Goal: Transaction & Acquisition: Obtain resource

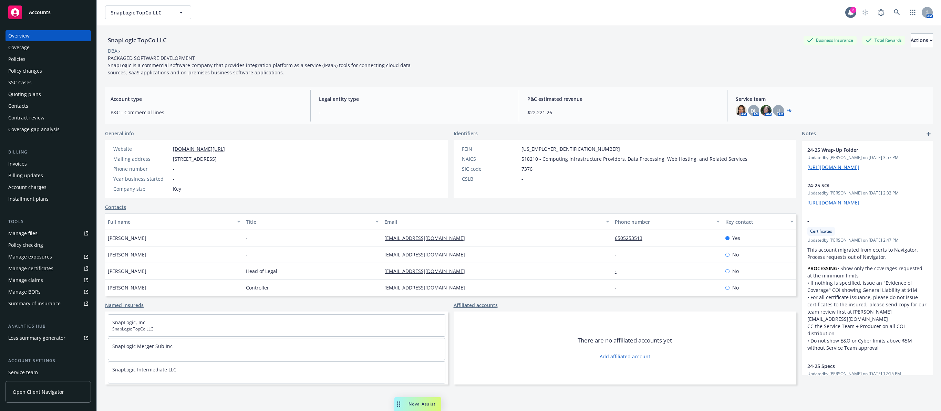
click at [27, 60] on div "Policies" at bounding box center [48, 59] width 80 height 11
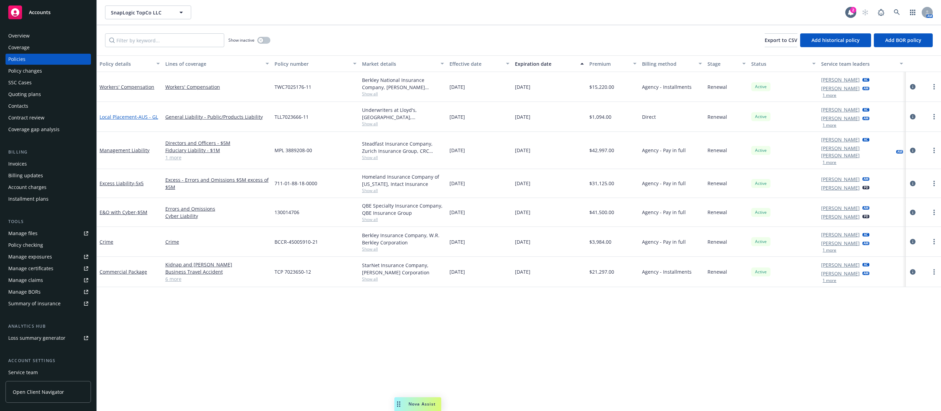
click at [148, 118] on span "- AUS - GL" at bounding box center [147, 117] width 21 height 7
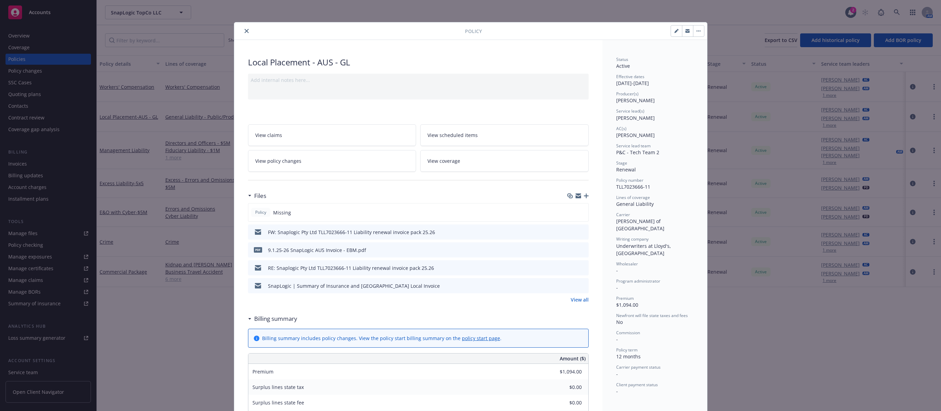
drag, startPoint x: 613, startPoint y: 83, endPoint x: 675, endPoint y: 83, distance: 61.7
click at [675, 83] on div "Effective dates 09/01/2025 - 09/01/2026" at bounding box center [654, 80] width 77 height 13
copy div "09/01/2025 - 09/01/2026"
drag, startPoint x: 244, startPoint y: 62, endPoint x: 367, endPoint y: 61, distance: 123.0
click at [367, 61] on div "Local Placement - AUS - GL Add internal notes here... View claims View schedule…" at bounding box center [418, 371] width 368 height 662
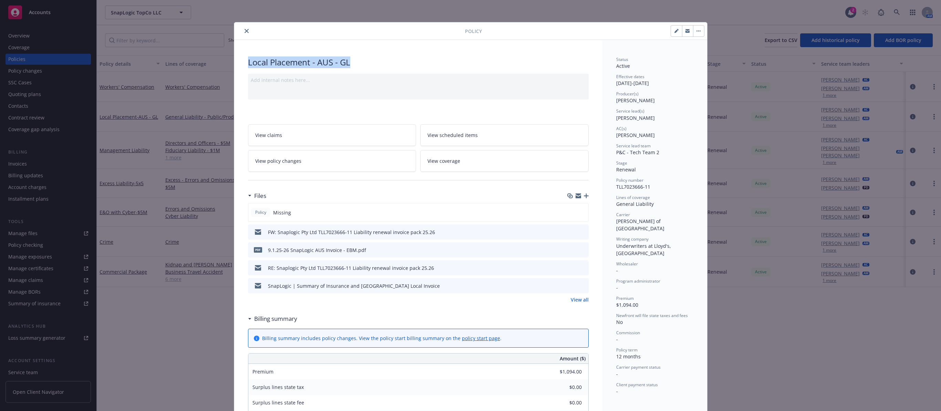
copy div "Local Placement - AUS - GL"
click at [579, 230] on icon "preview file" at bounding box center [582, 232] width 6 height 5
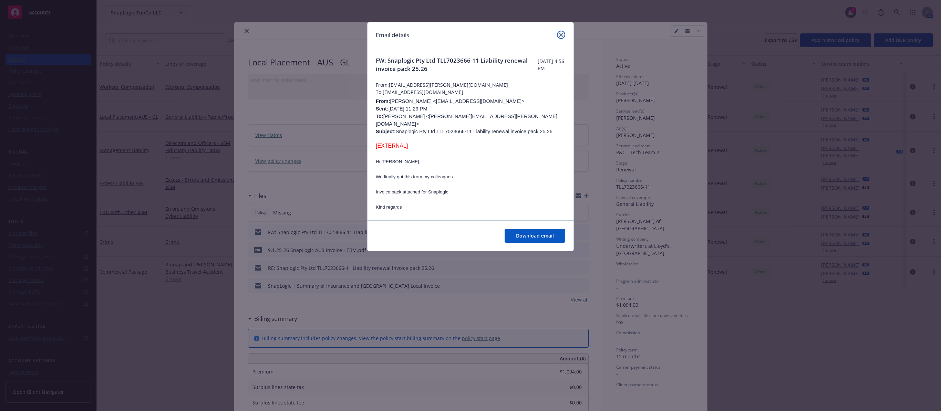
click at [561, 35] on icon "close" at bounding box center [561, 35] width 4 height 4
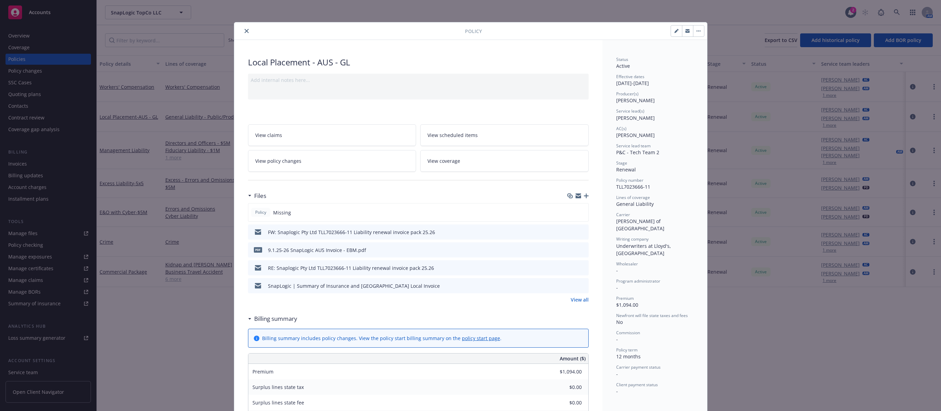
click at [581, 267] on icon "preview file" at bounding box center [582, 267] width 6 height 5
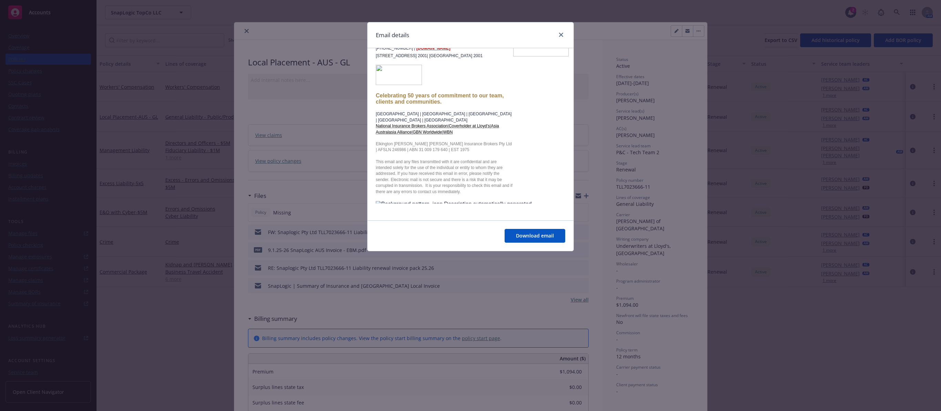
scroll to position [619, 0]
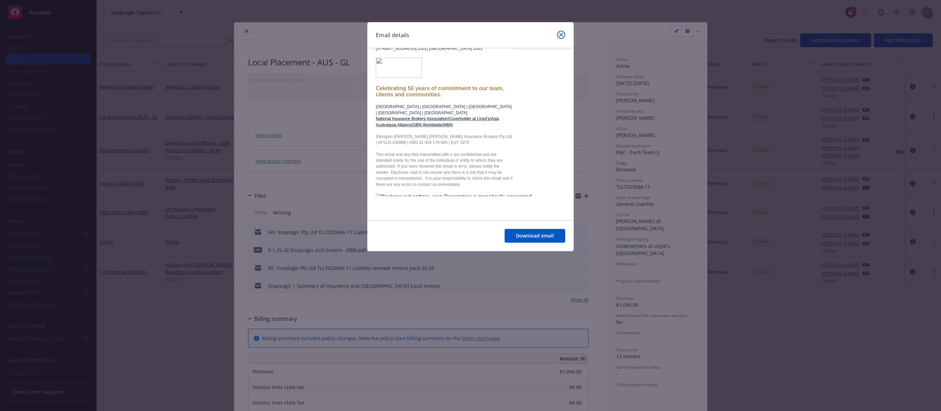
click at [563, 34] on icon "close" at bounding box center [561, 35] width 4 height 4
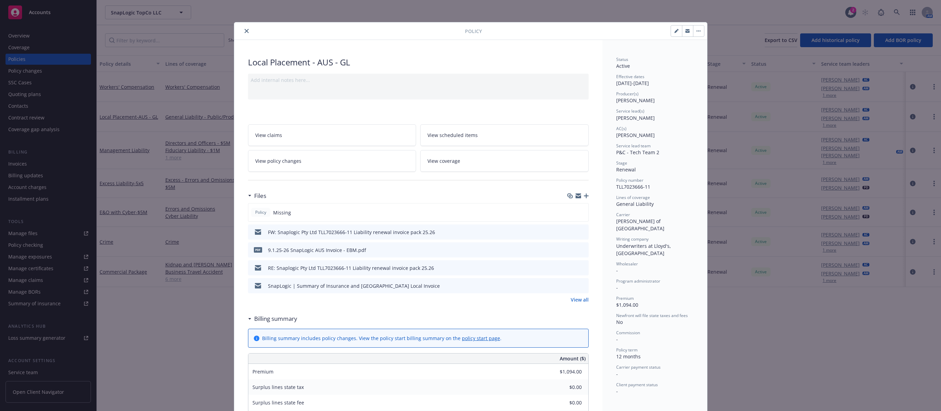
click at [577, 299] on link "View all" at bounding box center [580, 299] width 18 height 7
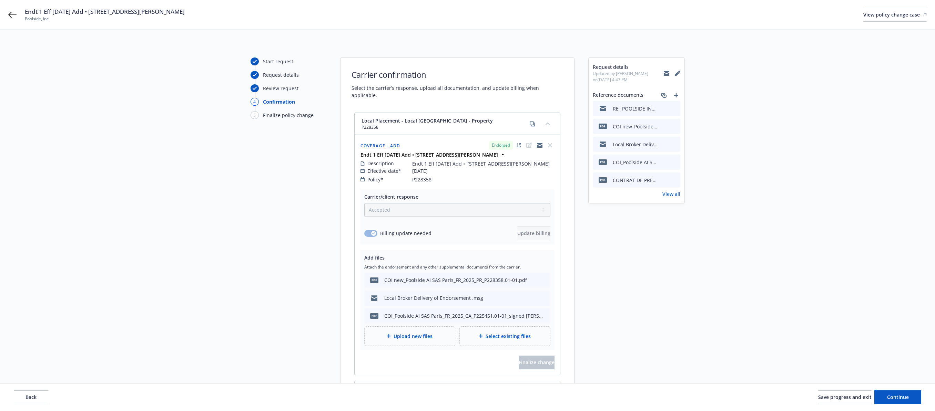
select select "ACCEPTED"
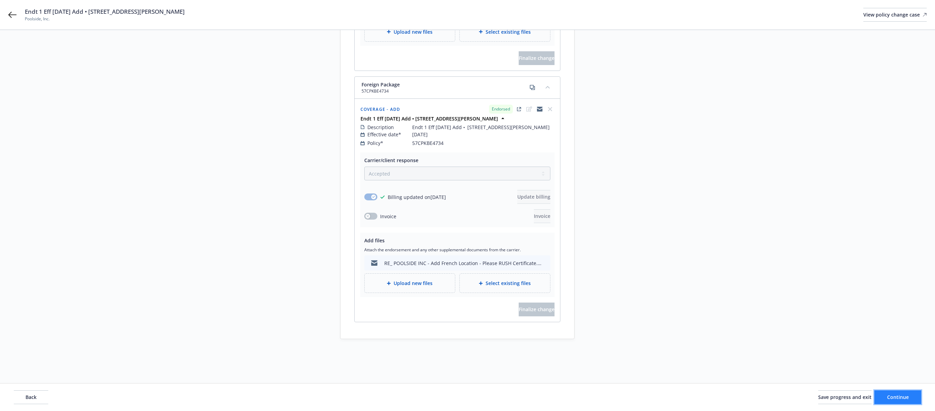
click at [916, 396] on button "Continue" at bounding box center [897, 398] width 47 height 14
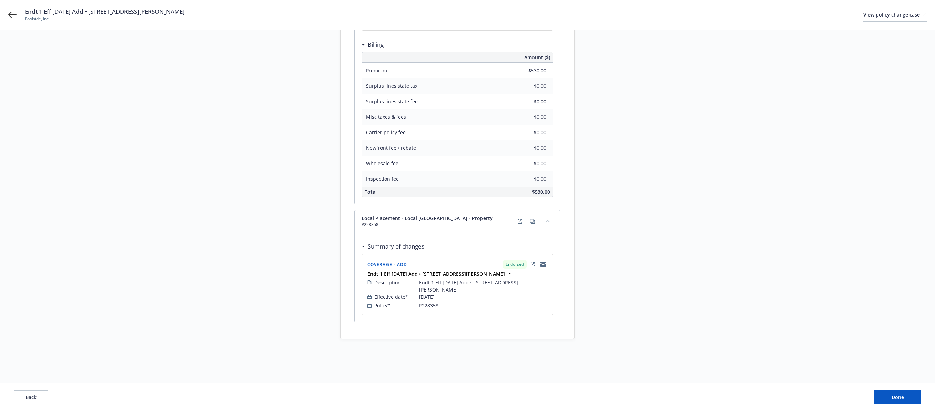
scroll to position [180, 0]
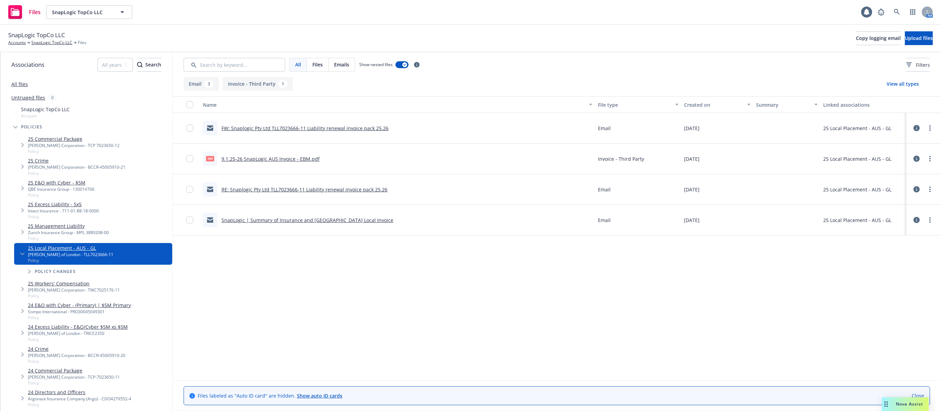
click at [320, 221] on link "SnapLogic | Summary of Insurance and Australia Local Invoice" at bounding box center [308, 220] width 172 height 7
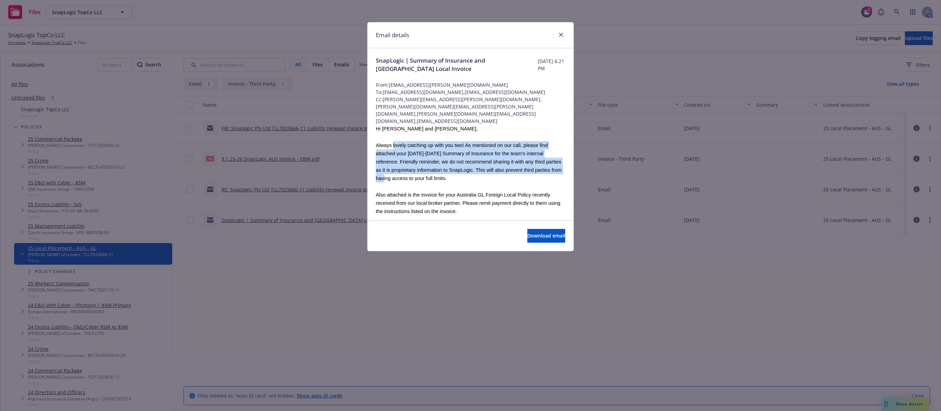
drag, startPoint x: 394, startPoint y: 137, endPoint x: 394, endPoint y: 169, distance: 32.0
click at [394, 169] on span "Always lovely catching up with you two! As mentioned on our call, please find a…" at bounding box center [469, 162] width 186 height 39
click at [528, 242] on button "Download email" at bounding box center [547, 236] width 38 height 14
click at [561, 36] on icon "close" at bounding box center [561, 35] width 4 height 4
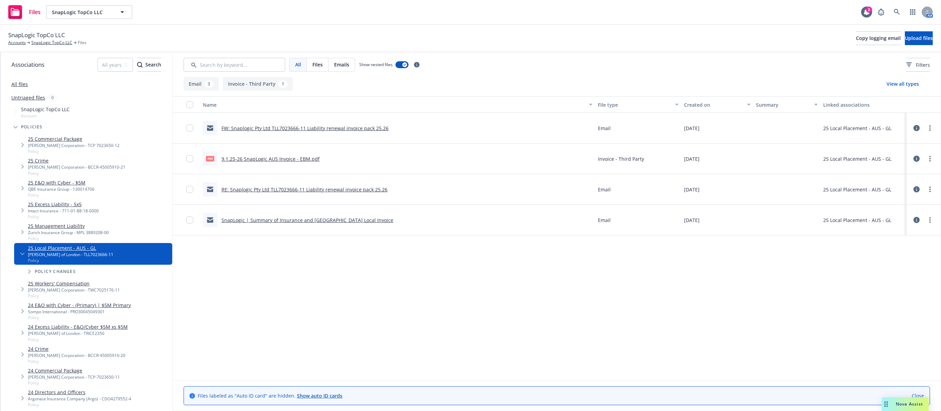
click at [340, 190] on link "RE: Snaplogic Pty Ltd TLL7023666-11 Liability renewal invoice pack 25.26" at bounding box center [305, 189] width 166 height 7
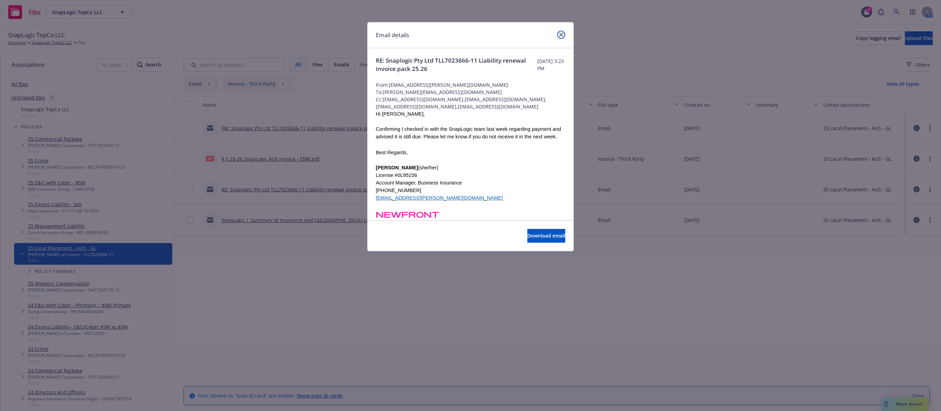
click at [563, 34] on icon "close" at bounding box center [561, 35] width 4 height 4
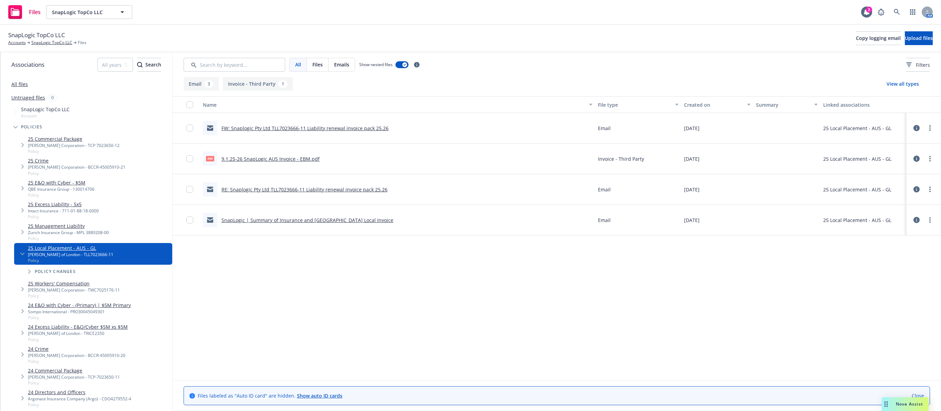
click at [344, 127] on link "FW: Snaplogic Pty Ltd TLL7023666-11 Liability renewal invoice pack 25.26" at bounding box center [305, 128] width 167 height 7
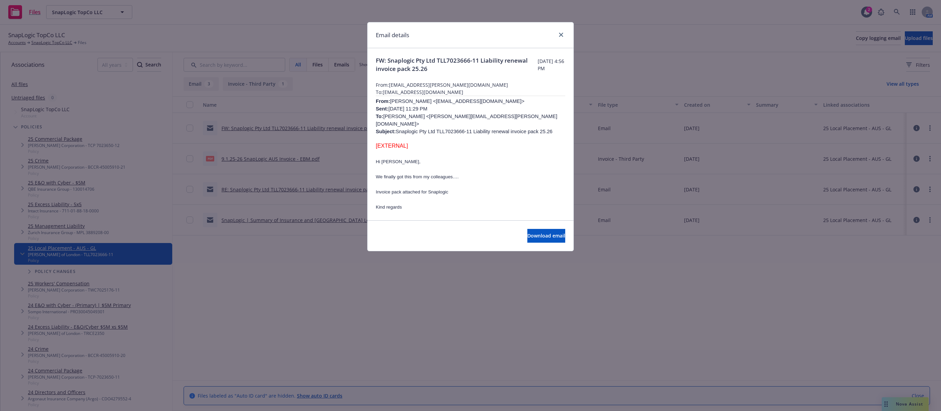
click at [569, 28] on div "Email details" at bounding box center [471, 35] width 206 height 26
click at [560, 35] on icon "close" at bounding box center [561, 35] width 4 height 4
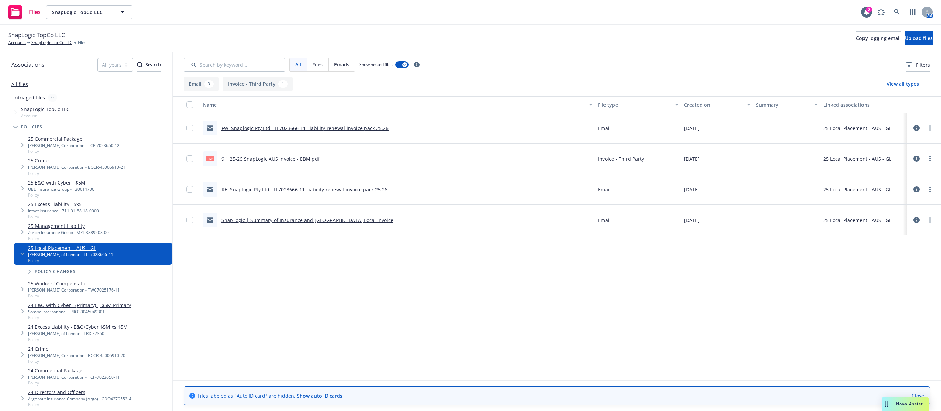
click at [305, 188] on link "RE: Snaplogic Pty Ltd TLL7023666-11 Liability renewal invoice pack 25.26" at bounding box center [305, 189] width 166 height 7
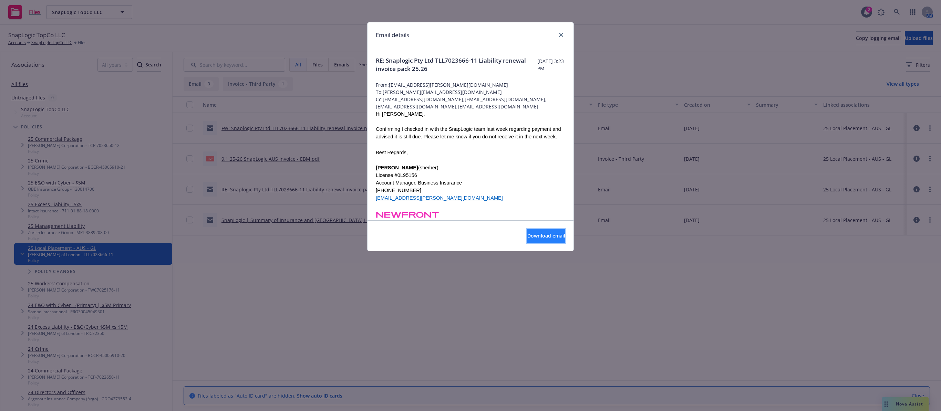
click at [531, 235] on span "Download email" at bounding box center [547, 236] width 38 height 7
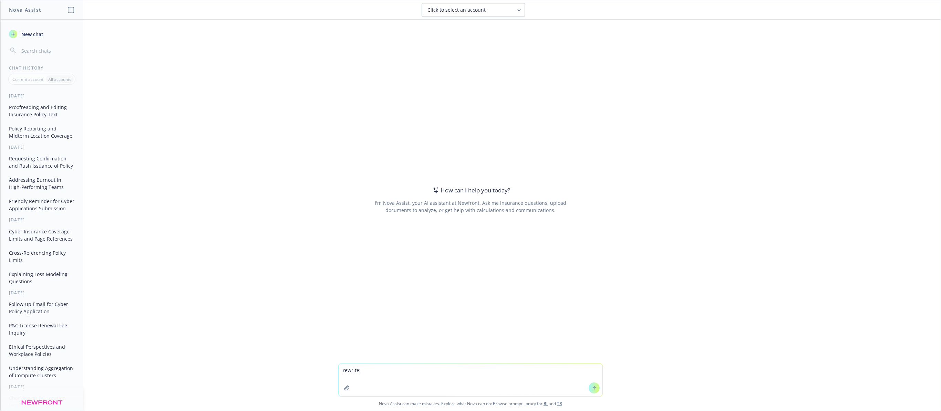
type textarea "rewrite: Noted, we will have AP for a location we are adding to their package p…"
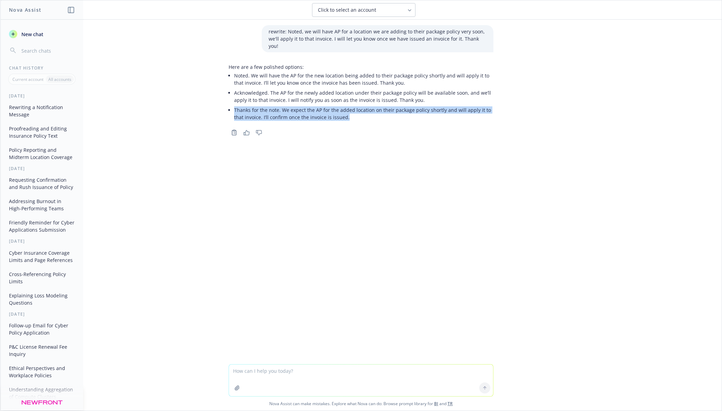
drag, startPoint x: 231, startPoint y: 102, endPoint x: 346, endPoint y: 108, distance: 115.3
click at [346, 108] on p "Thanks for the note. We expect the AP for the added location on their package p…" at bounding box center [363, 113] width 259 height 14
copy p "Thanks for the note. We expect the AP for the added location on their package p…"
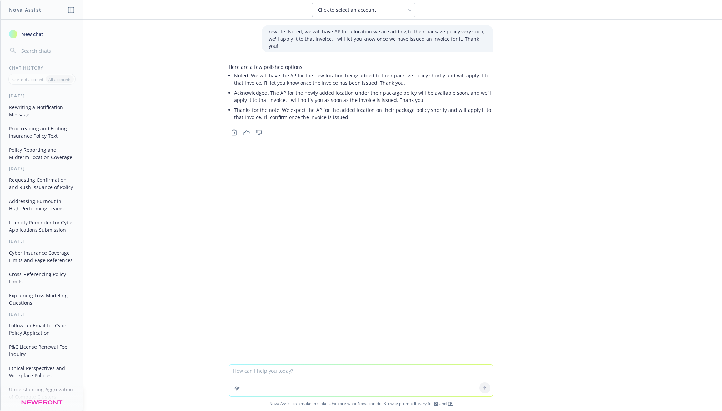
click at [247, 365] on div "rewrite: Noted, we will have AP for a location we are adding to their package p…" at bounding box center [360, 215] width 721 height 391
click at [249, 368] on textarea at bounding box center [361, 381] width 264 height 32
paste textarea "FYI - the $593.88 checks out, it's the over charge of taxes for the D&O Ireland…"
type textarea "rewrite: FYI - the $593.88 checks out, it's the over charge of taxes for the D&…"
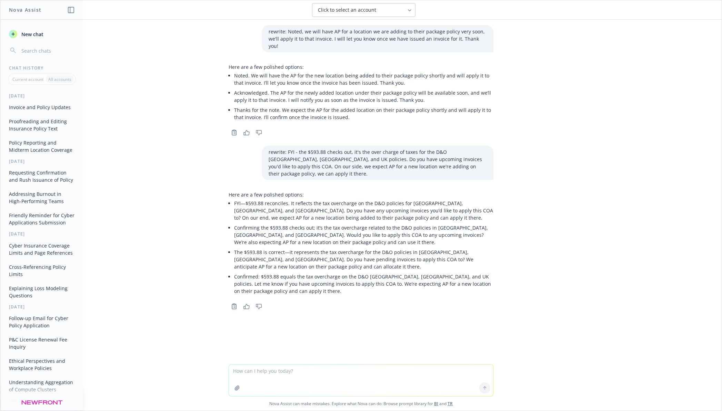
drag, startPoint x: 230, startPoint y: 175, endPoint x: 286, endPoint y: 199, distance: 60.4
click at [286, 199] on div "Here are a few polished options: FYI—$593.88 reconciles. It reflects the tax ov…" at bounding box center [360, 243] width 265 height 105
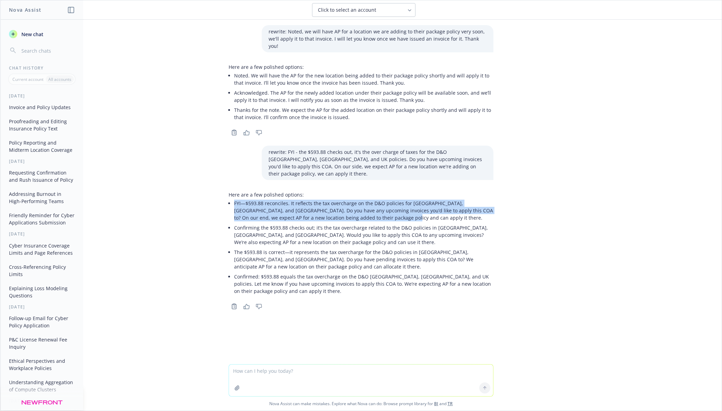
drag, startPoint x: 231, startPoint y: 189, endPoint x: 365, endPoint y: 207, distance: 134.9
click at [365, 207] on p "FYI—$593.88 reconciles. It reflects the tax overcharge on the D&O policies for …" at bounding box center [363, 211] width 259 height 22
copy p "FYI—$593.88 reconciles. It reflects the tax overcharge on the D&O policies for …"
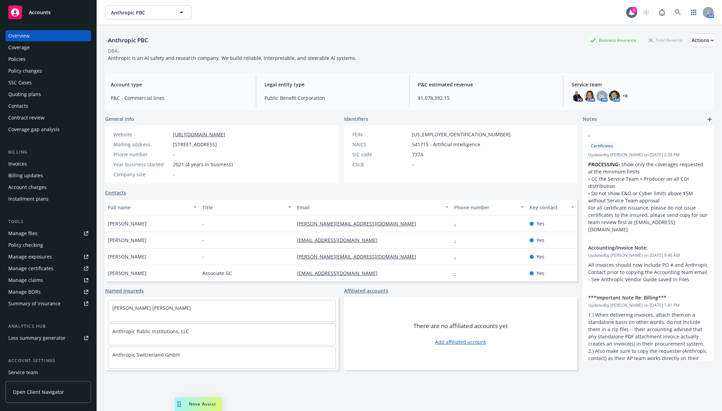
click at [38, 159] on div "Invoices" at bounding box center [48, 164] width 80 height 11
